Goal: Task Accomplishment & Management: Manage account settings

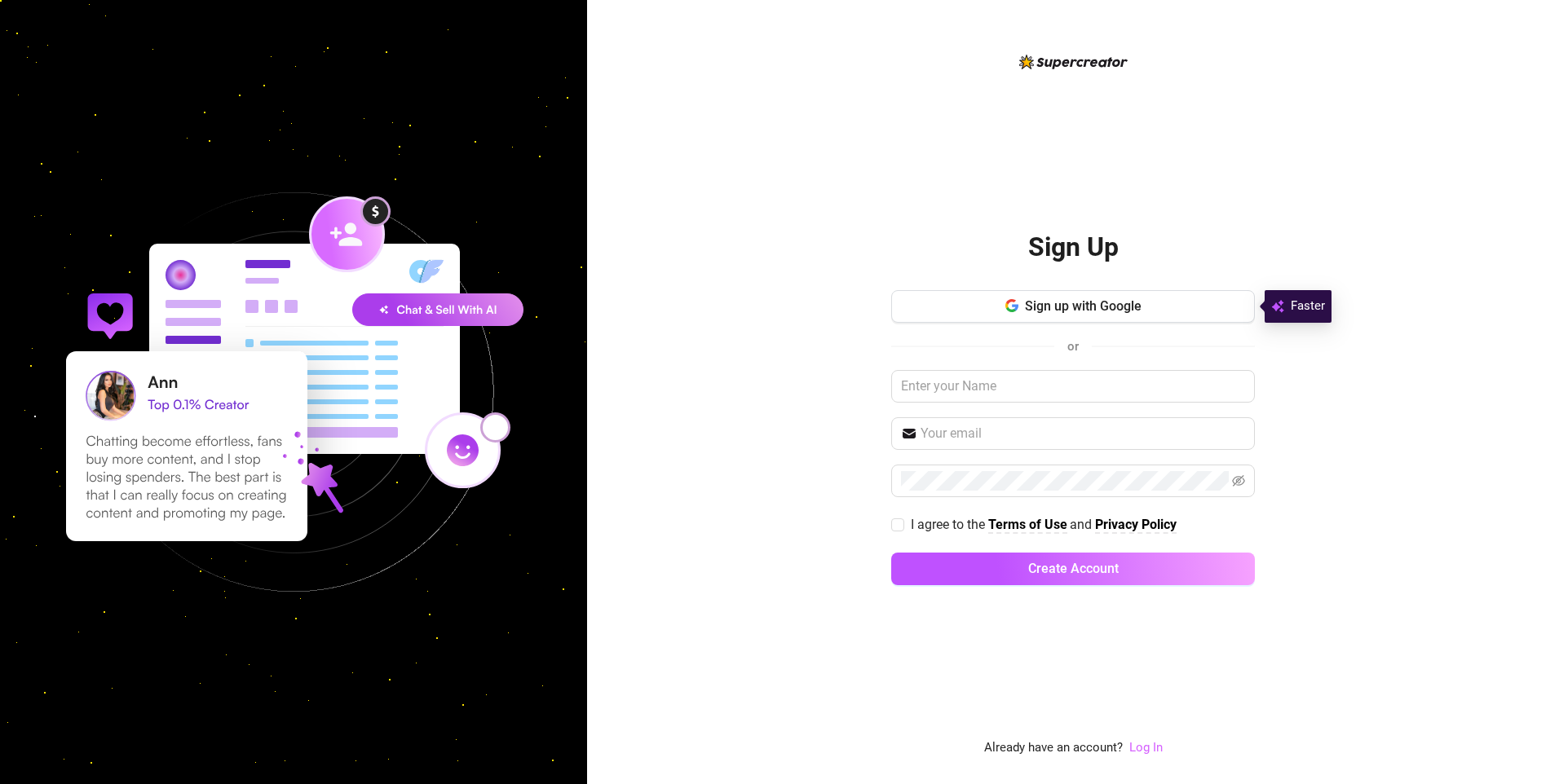
click at [1141, 746] on link "Log In" at bounding box center [1146, 747] width 34 height 15
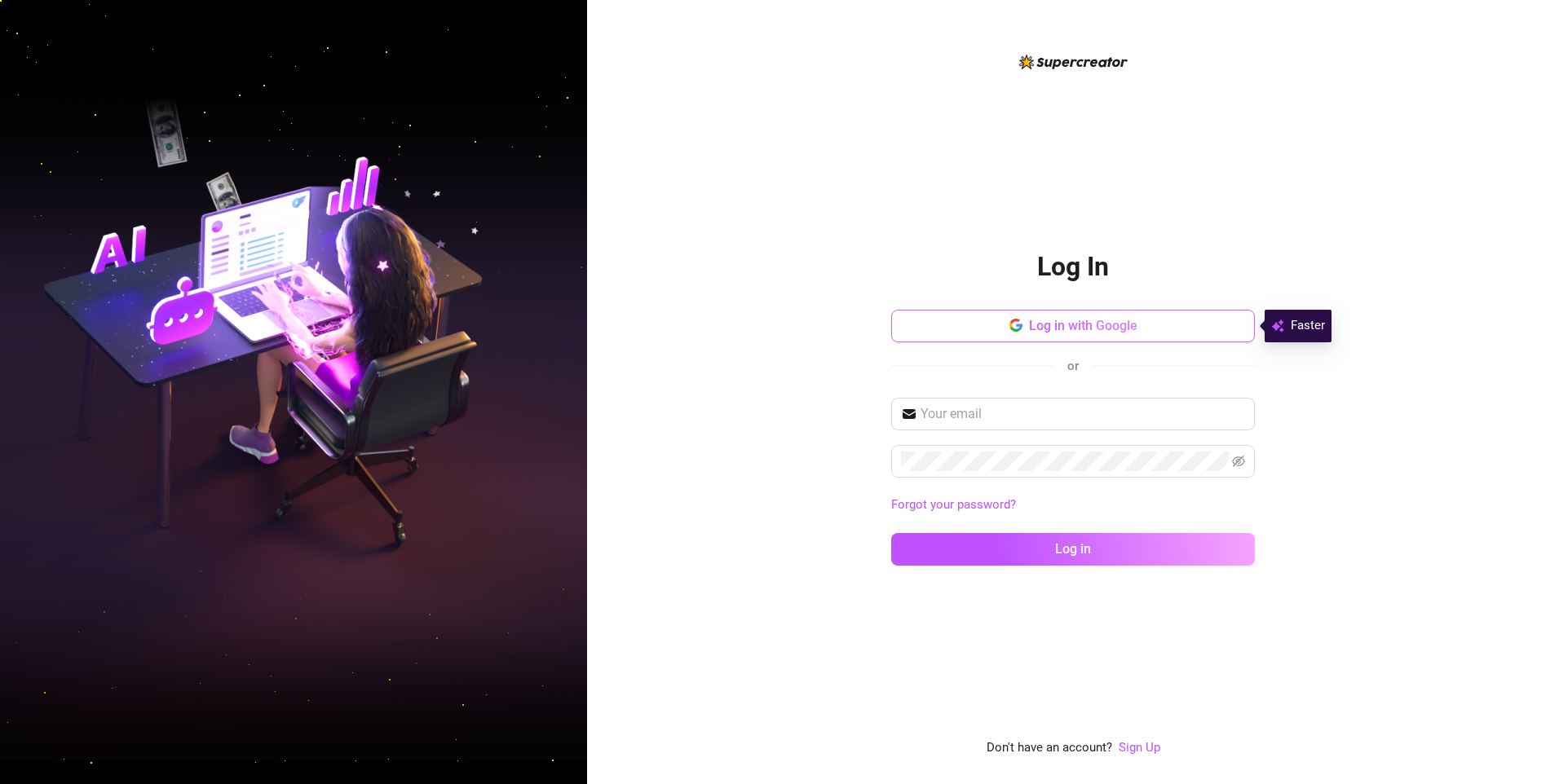
click at [1033, 325] on span "Log in with Google" at bounding box center [1083, 325] width 108 height 15
